Goal: Transaction & Acquisition: Book appointment/travel/reservation

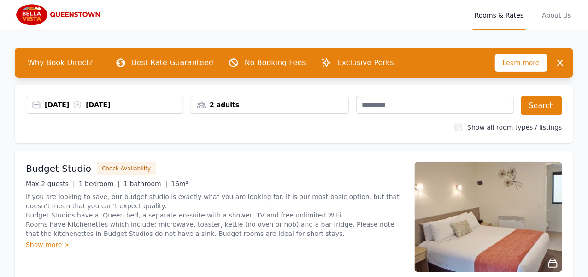
scroll to position [46, 0]
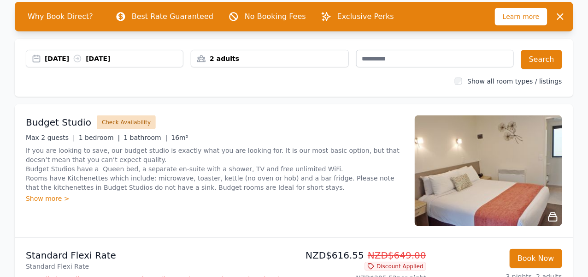
click at [119, 121] on button "Check Availability" at bounding box center [126, 122] width 59 height 14
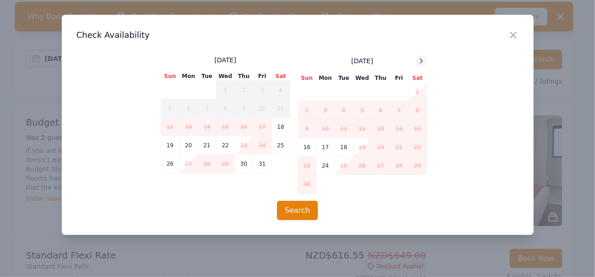
click at [423, 59] on icon at bounding box center [421, 60] width 7 height 7
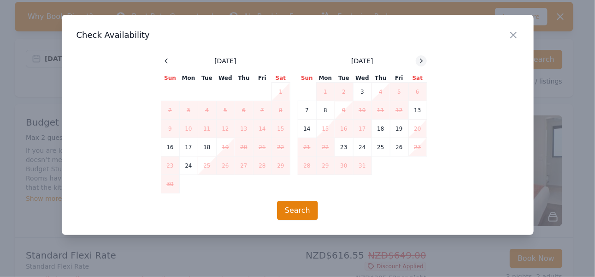
click at [423, 59] on icon at bounding box center [421, 60] width 7 height 7
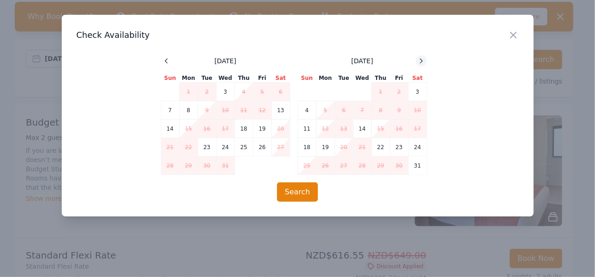
click at [423, 59] on icon at bounding box center [421, 60] width 7 height 7
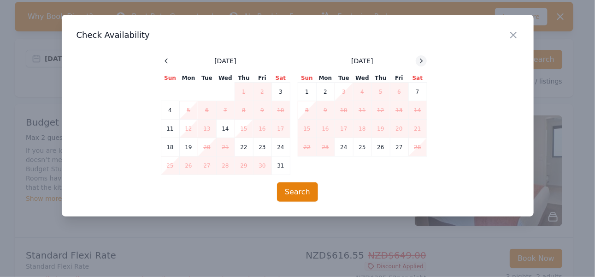
click at [423, 59] on icon at bounding box center [421, 60] width 7 height 7
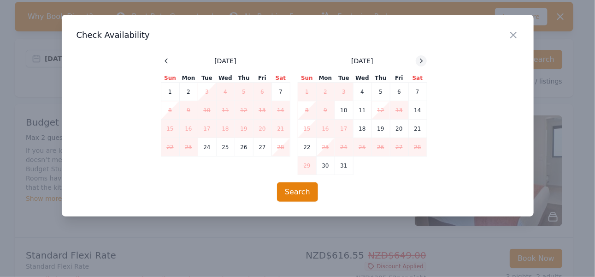
click at [423, 59] on icon at bounding box center [421, 60] width 7 height 7
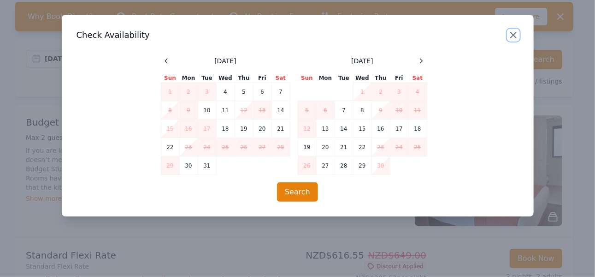
click at [513, 32] on icon "button" at bounding box center [513, 35] width 11 height 11
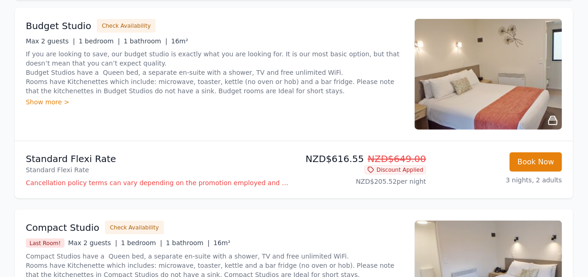
scroll to position [92, 0]
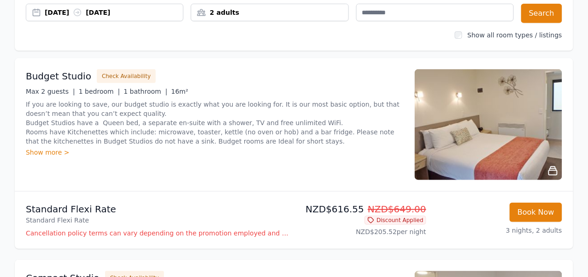
click at [43, 151] on div "Show more >" at bounding box center [215, 152] width 378 height 9
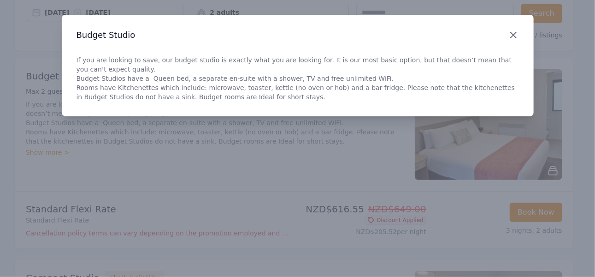
click at [516, 36] on icon "button" at bounding box center [513, 35] width 11 height 11
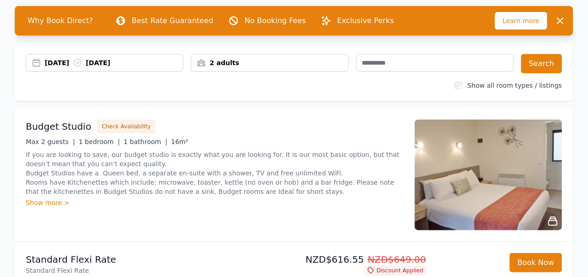
scroll to position [0, 0]
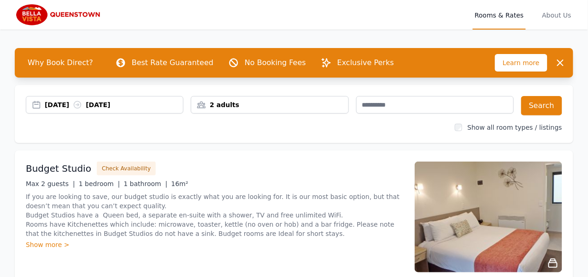
click at [30, 12] on img at bounding box center [59, 15] width 89 height 22
